Goal: Use online tool/utility

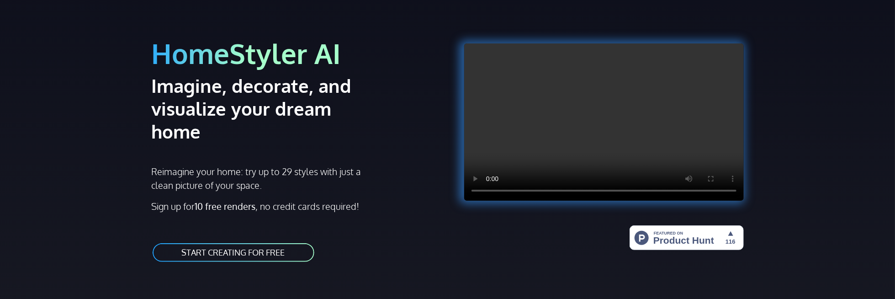
scroll to position [46, 0]
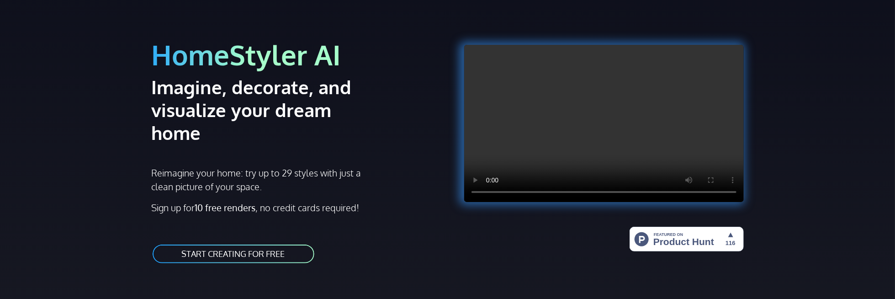
click at [236, 244] on link "START CREATING FOR FREE" at bounding box center [234, 254] width 164 height 21
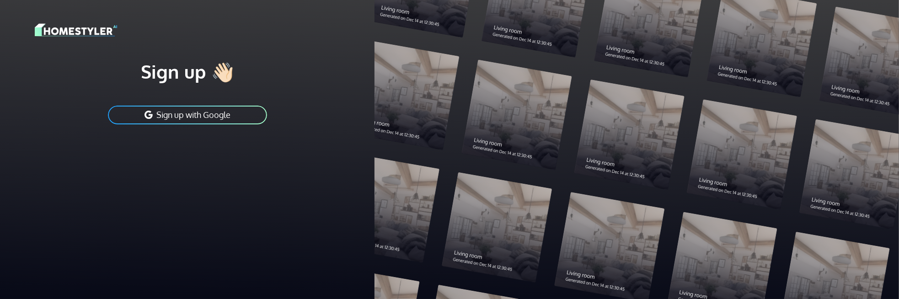
click at [208, 117] on button "Sign up with Google" at bounding box center [187, 115] width 161 height 21
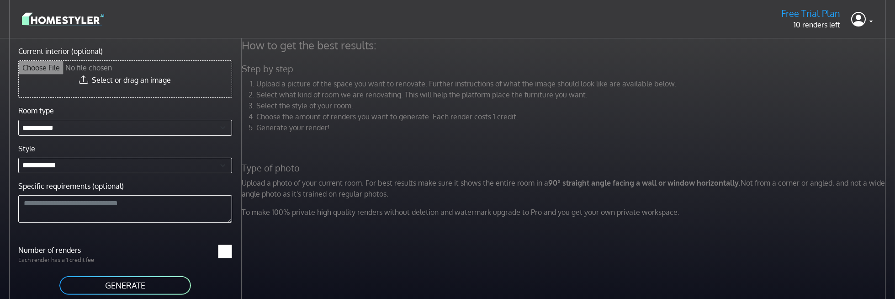
click at [100, 84] on input "Current interior (optional)" at bounding box center [125, 79] width 213 height 37
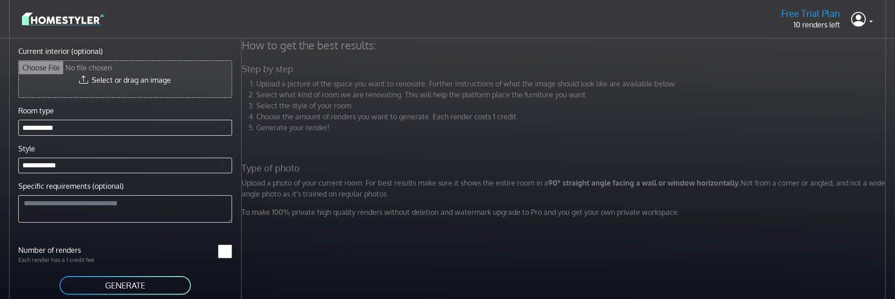
click at [123, 86] on input "Current interior (optional)" at bounding box center [125, 79] width 213 height 37
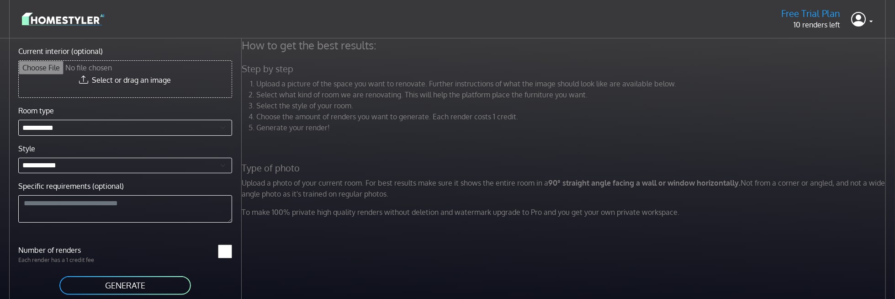
type input "**********"
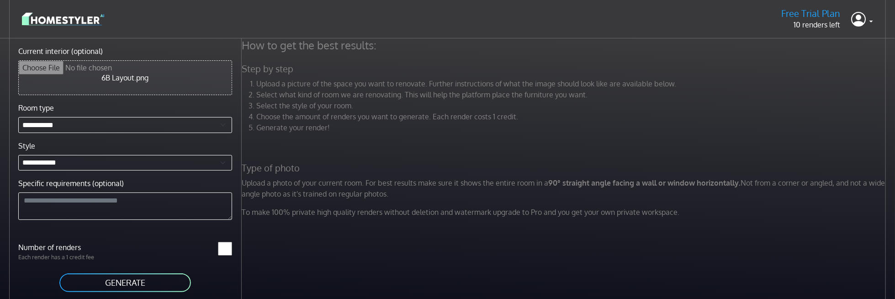
click at [130, 280] on button "GENERATE" at bounding box center [125, 282] width 133 height 21
